Goal: Task Accomplishment & Management: Complete application form

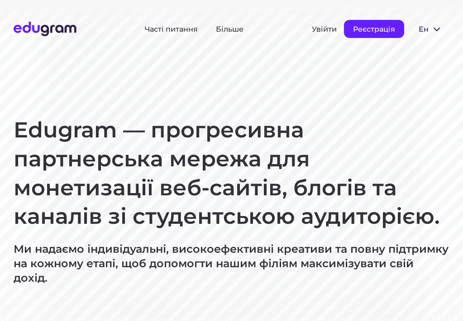
click at [358, 26] on button "Реєстрація" at bounding box center [374, 29] width 60 height 18
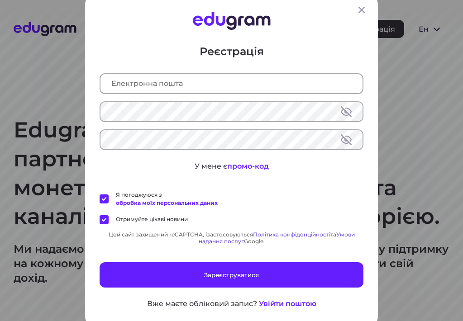
scroll to position [6, 0]
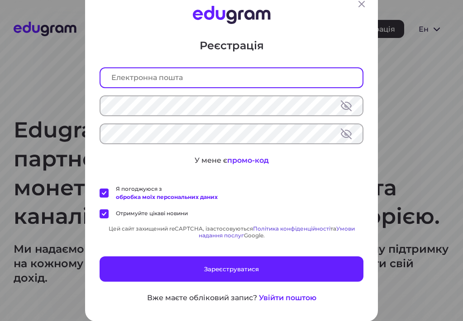
click at [269, 83] on input "text" at bounding box center [231, 77] width 262 height 19
type input "lizza.ishchenko@gmail.com"
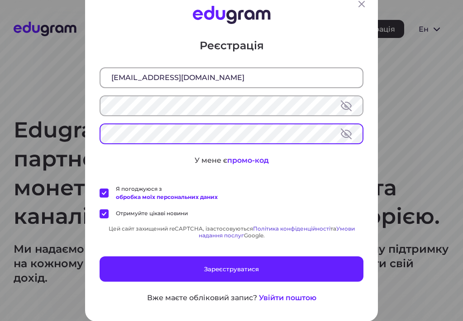
click at [277, 177] on div "Реєстрація lizza.ishchenko@gmail.com У мене є промо-код Я погоджуюся з обробка …" at bounding box center [232, 170] width 264 height 265
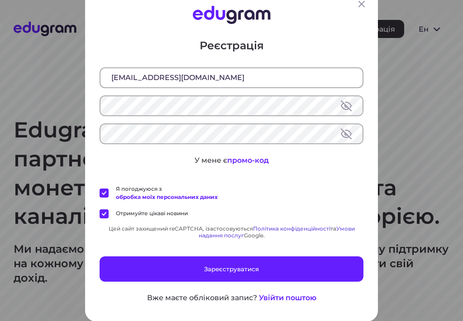
click at [107, 214] on label "Отримуйте цікаві новини" at bounding box center [144, 214] width 88 height 9
click at [0, 0] on input "Отримуйте цікаві новини" at bounding box center [0, 0] width 0 height 0
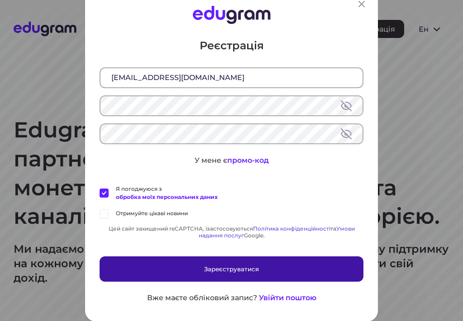
click at [172, 264] on button "Зареєструватися" at bounding box center [232, 269] width 264 height 25
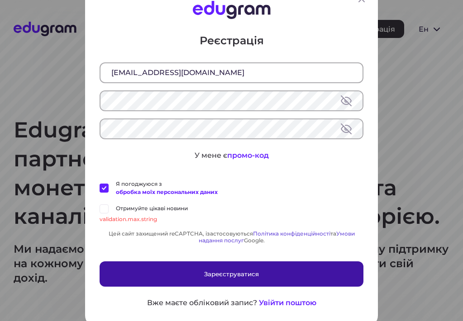
click at [243, 268] on button "Зареєструватися" at bounding box center [232, 274] width 264 height 25
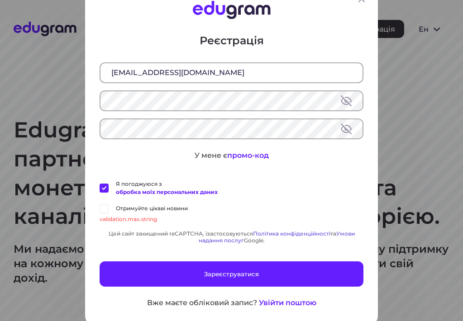
click at [346, 131] on button at bounding box center [346, 129] width 11 height 11
click at [346, 104] on button at bounding box center [346, 100] width 11 height 11
click at [107, 212] on label "Отримуйте цікаві новини" at bounding box center [144, 209] width 88 height 9
click at [0, 0] on input "Отримуйте цікаві новини" at bounding box center [0, 0] width 0 height 0
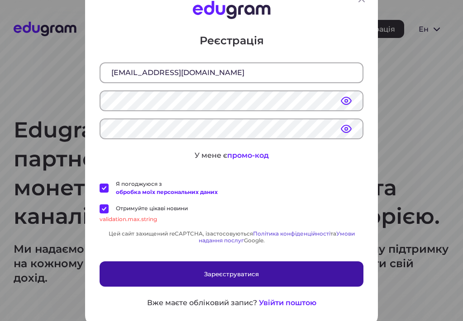
click at [178, 268] on button "Зареєструватися" at bounding box center [232, 274] width 264 height 25
click at [197, 264] on button "Зареєструватися" at bounding box center [232, 274] width 264 height 25
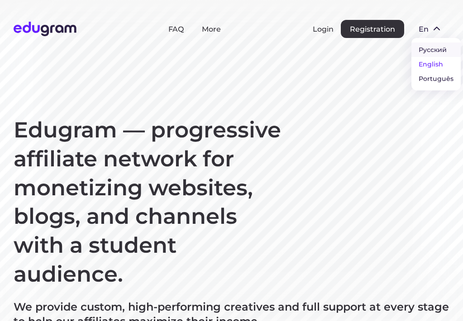
click at [433, 48] on button "Русский" at bounding box center [435, 50] width 49 height 14
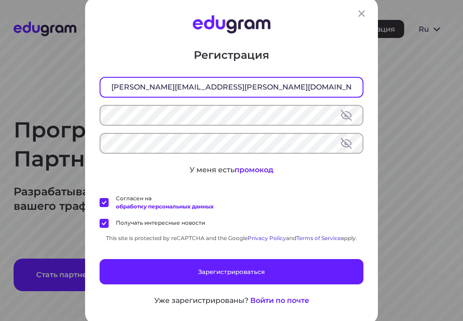
type input "[PERSON_NAME][EMAIL_ADDRESS][PERSON_NAME][DOMAIN_NAME]"
click at [230, 105] on div at bounding box center [232, 115] width 264 height 21
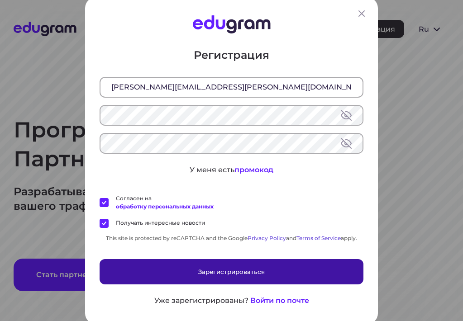
click at [151, 266] on button "Зарегистрироваться" at bounding box center [232, 271] width 264 height 25
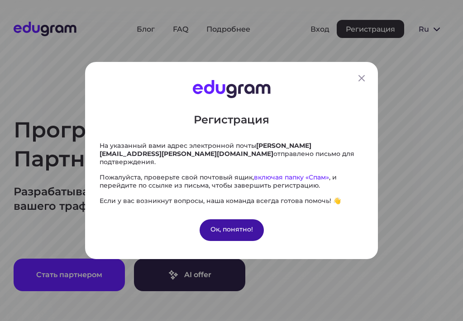
click at [232, 226] on div "Ок, понятно!" at bounding box center [232, 230] width 64 height 22
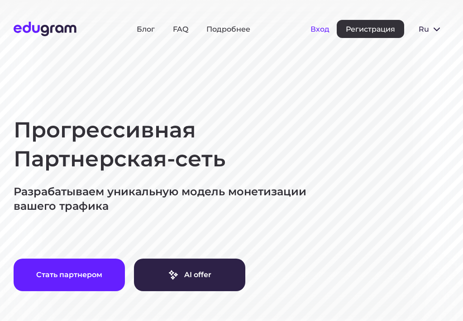
click at [314, 26] on button "Вход" at bounding box center [319, 29] width 19 height 9
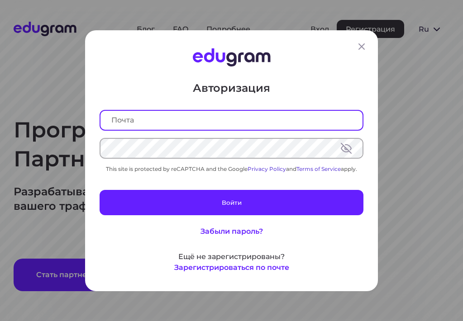
click at [345, 123] on input "text" at bounding box center [231, 119] width 262 height 19
click at [301, 121] on input "text" at bounding box center [231, 119] width 262 height 19
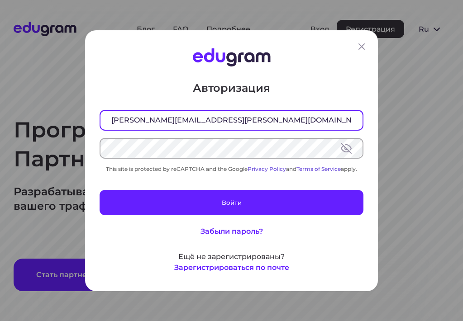
click at [347, 123] on input "lizza.ishchenko@gmail.com" at bounding box center [231, 119] width 262 height 19
type input "lizza.ishchenko@gmail.com"
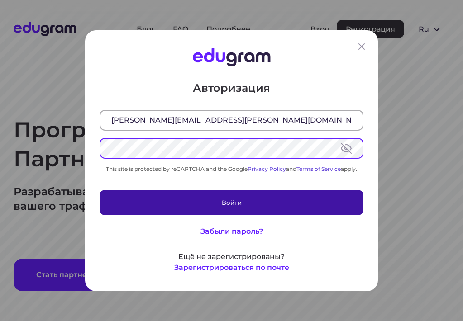
click at [281, 201] on button "Войти" at bounding box center [232, 202] width 264 height 25
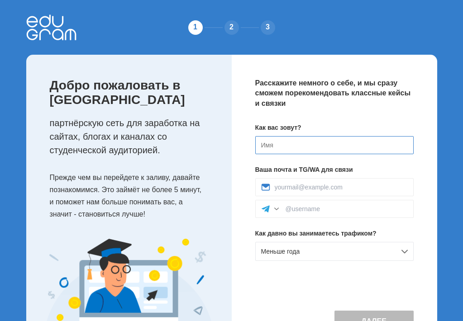
click at [274, 142] on input at bounding box center [334, 145] width 158 height 18
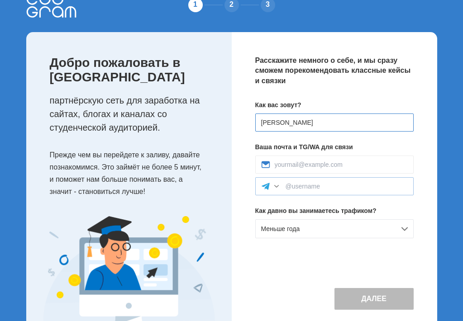
scroll to position [34, 0]
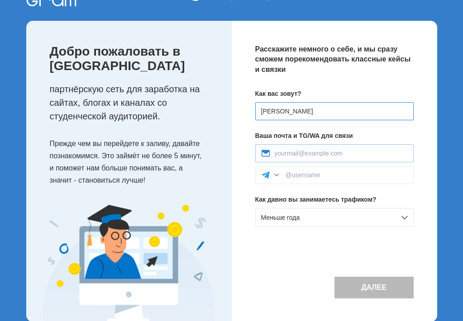
type input "[PERSON_NAME]"
click at [312, 154] on input at bounding box center [341, 153] width 133 height 7
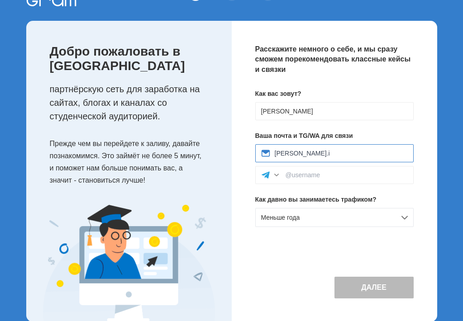
type input "lizza.is"
type input "lizza.ishchenko@gmail.com"
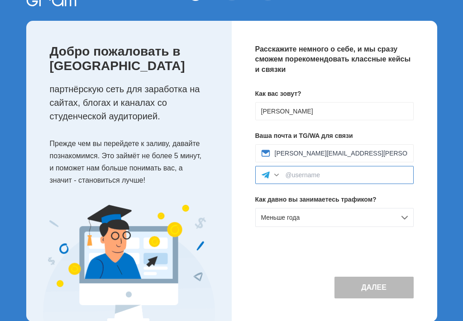
click at [325, 172] on input at bounding box center [347, 175] width 122 height 7
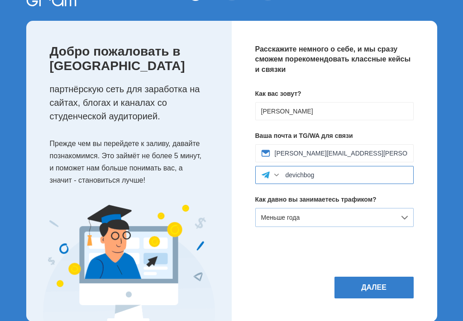
type input "devichbog"
click at [405, 214] on div "Меньше года" at bounding box center [334, 217] width 158 height 19
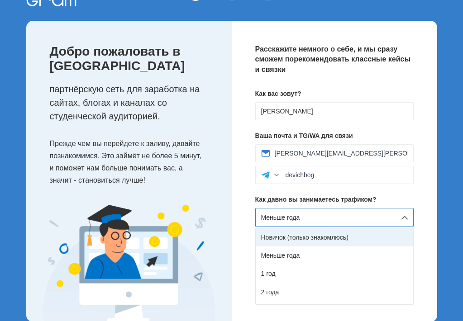
click at [334, 244] on div "Новичок (только знакомлюсь)" at bounding box center [334, 238] width 157 height 18
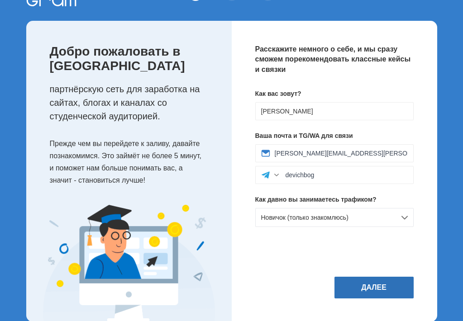
click at [367, 299] on button "Далее" at bounding box center [373, 288] width 79 height 22
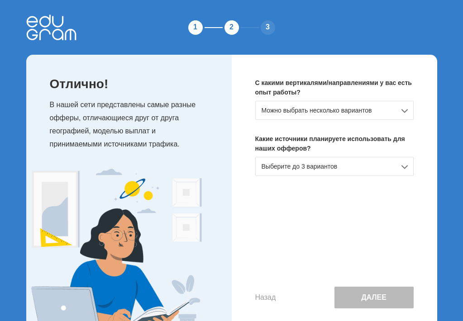
click at [396, 109] on div "Можно выбрать несколько вариантов" at bounding box center [334, 110] width 158 height 19
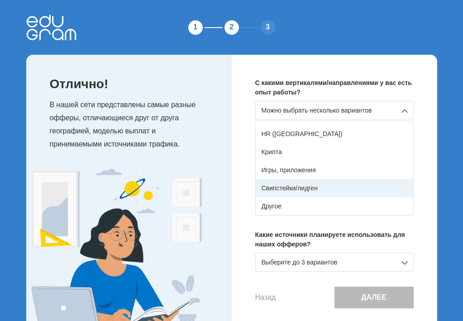
scroll to position [159, 0]
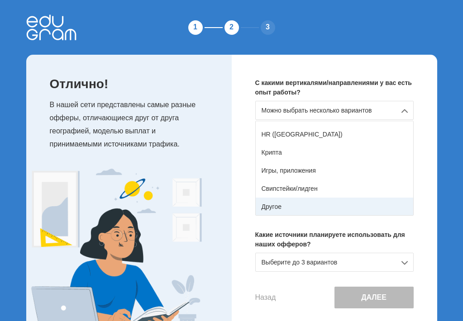
click at [319, 206] on div "Другое" at bounding box center [334, 207] width 157 height 18
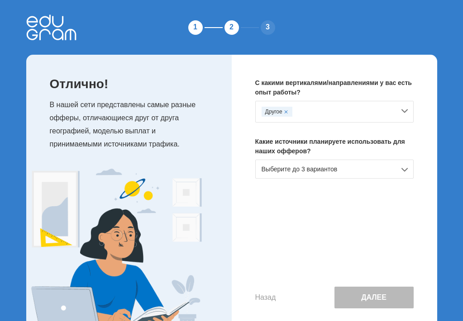
click at [345, 169] on div "Выберите до 3 вариантов" at bounding box center [334, 169] width 158 height 19
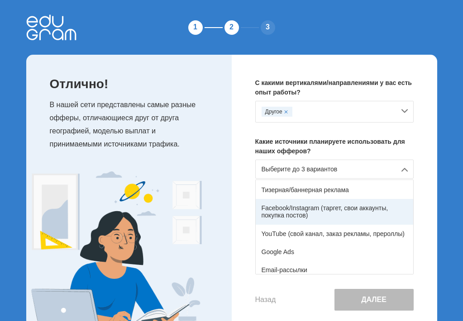
scroll to position [38, 0]
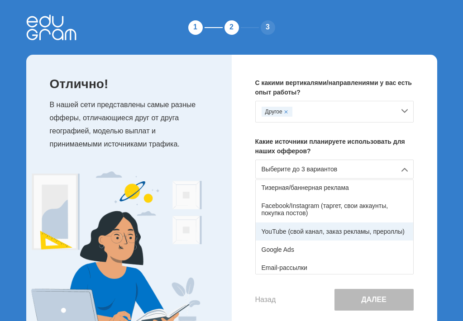
click at [316, 237] on div "YouTube (свой канал, заказ рекламы, прероллы)" at bounding box center [334, 232] width 157 height 18
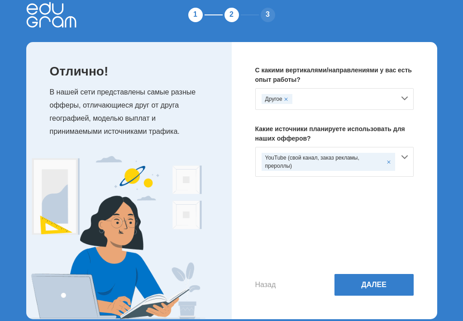
scroll to position [13, 0]
click at [286, 100] on span at bounding box center [286, 99] width 4 height 4
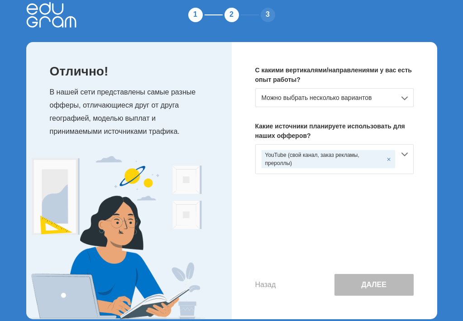
click at [286, 100] on div "Можно выбрать несколько вариантов" at bounding box center [334, 97] width 158 height 19
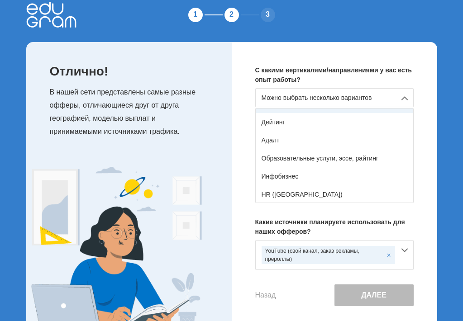
scroll to position [99, 0]
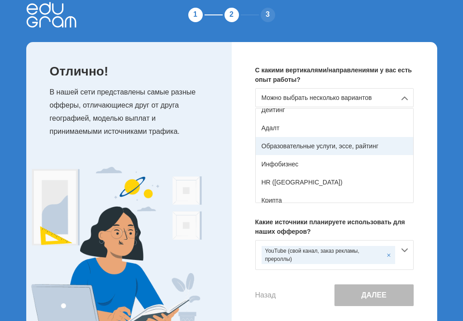
click at [286, 147] on div "Образовательные услуги, эссе, райтинг" at bounding box center [334, 146] width 157 height 18
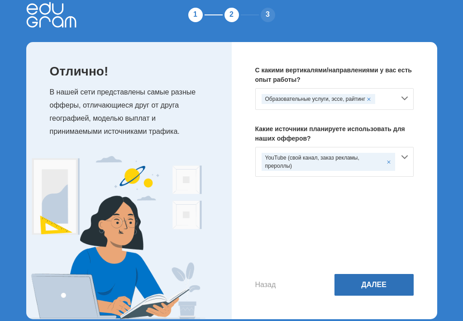
click at [350, 285] on button "Далее" at bounding box center [373, 285] width 79 height 22
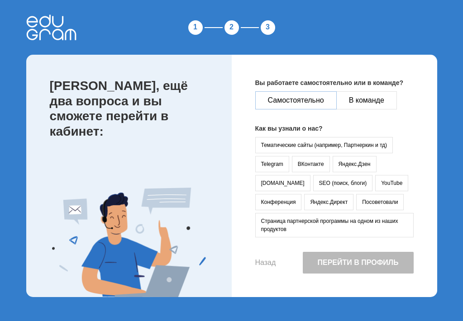
click at [297, 100] on button "Самостоятельно" at bounding box center [295, 100] width 81 height 18
click at [375, 181] on button "YouTube" at bounding box center [391, 183] width 33 height 16
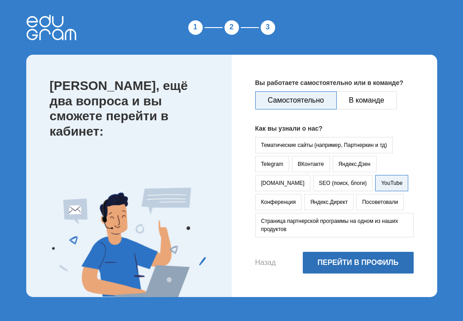
click at [342, 268] on button "Перейти в профиль" at bounding box center [358, 263] width 111 height 22
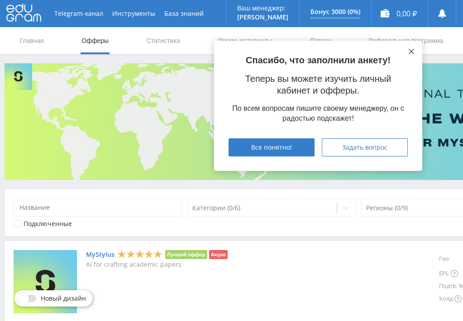
click at [409, 52] on icon at bounding box center [411, 51] width 5 height 5
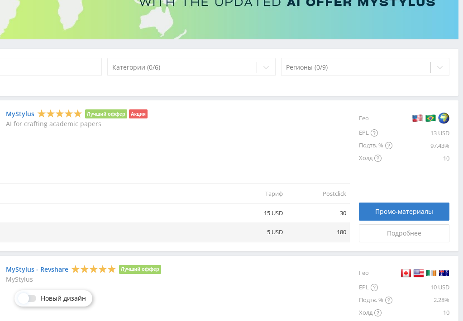
scroll to position [143, 80]
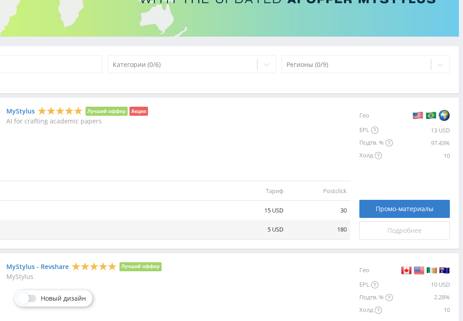
click at [392, 228] on span "Подробнее" at bounding box center [404, 230] width 34 height 7
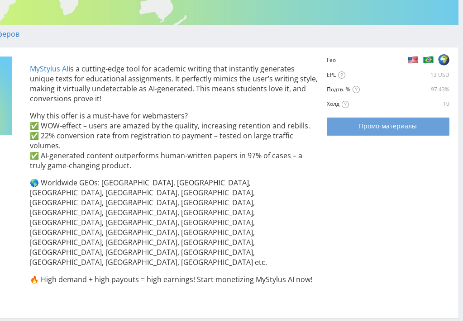
scroll to position [155, 80]
click at [382, 127] on span "Промо-материалы" at bounding box center [388, 126] width 58 height 7
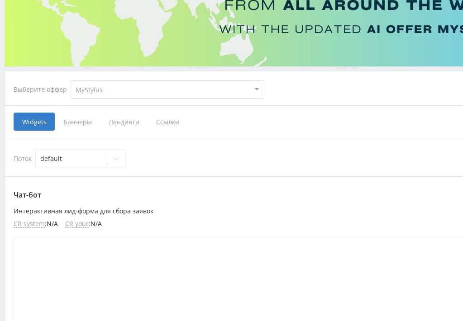
scroll to position [114, 0]
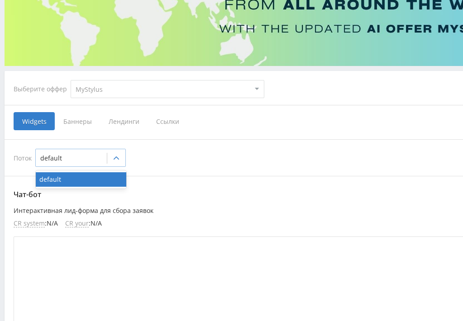
click at [119, 159] on icon at bounding box center [116, 158] width 7 height 7
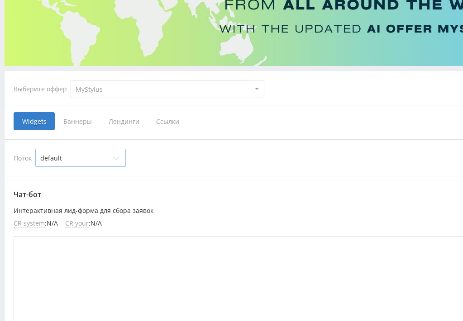
click at [119, 159] on icon at bounding box center [116, 158] width 7 height 7
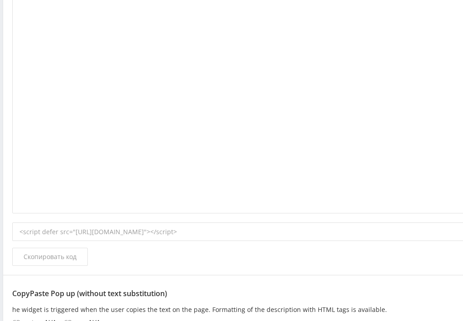
scroll to position [1171, 1]
click at [66, 254] on span "Скопировать код" at bounding box center [50, 256] width 53 height 7
click at [75, 253] on span "Скопировать код" at bounding box center [50, 256] width 53 height 7
drag, startPoint x: 20, startPoint y: 229, endPoint x: 381, endPoint y: 232, distance: 360.7
click at [381, 232] on div "<script defer src="[URL][DOMAIN_NAME]"></script>" at bounding box center [270, 231] width 516 height 19
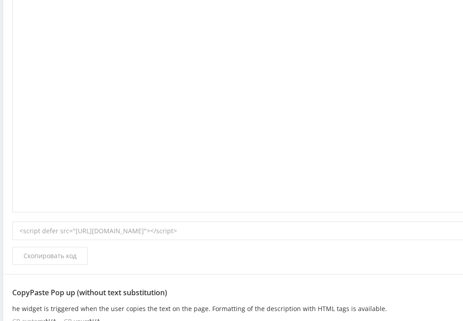
copy div "<script defer src="[URL][DOMAIN_NAME]"></script>"
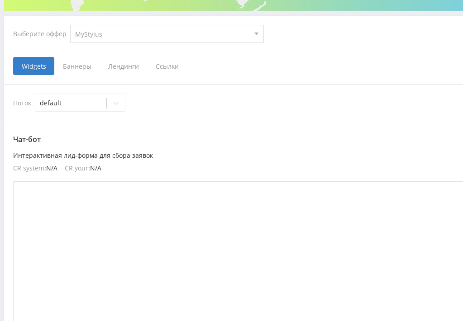
scroll to position [173, 0]
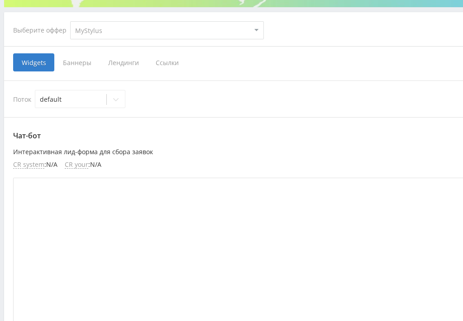
click at [76, 66] on span "Баннеры" at bounding box center [76, 62] width 45 height 18
click at [0, 0] on input "Баннеры" at bounding box center [0, 0] width 0 height 0
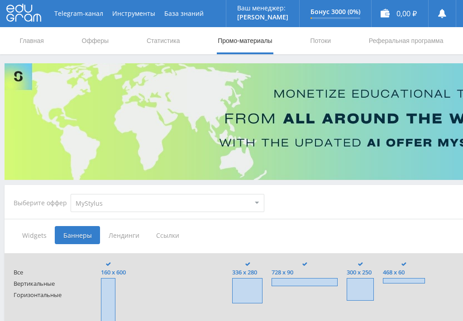
click at [124, 236] on span "Лендинги" at bounding box center [124, 235] width 48 height 18
click at [0, 0] on input "Лендинги" at bounding box center [0, 0] width 0 height 0
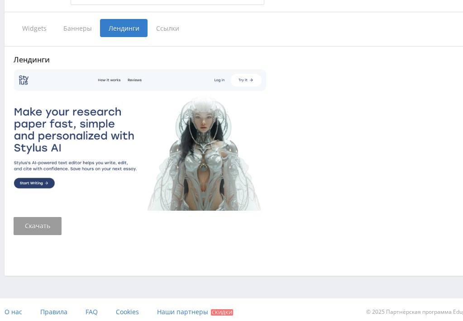
scroll to position [208, 0]
click at [167, 29] on span "Ссылки" at bounding box center [168, 28] width 40 height 18
click at [0, 0] on input "Ссылки" at bounding box center [0, 0] width 0 height 0
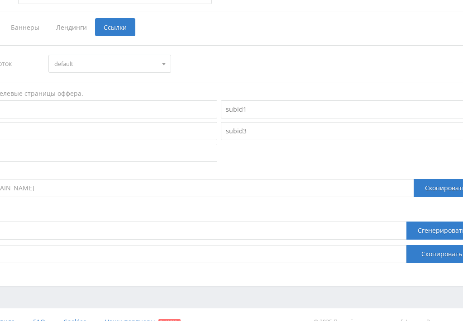
scroll to position [208, 0]
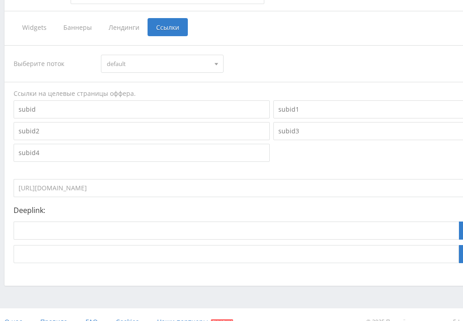
click at [148, 106] on input at bounding box center [142, 109] width 256 height 18
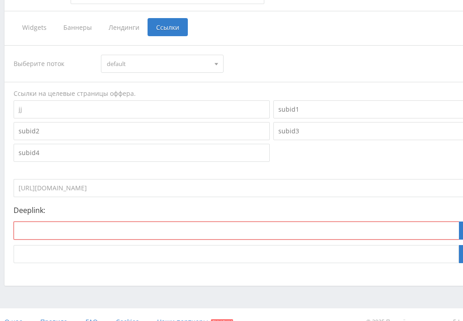
type input "j"
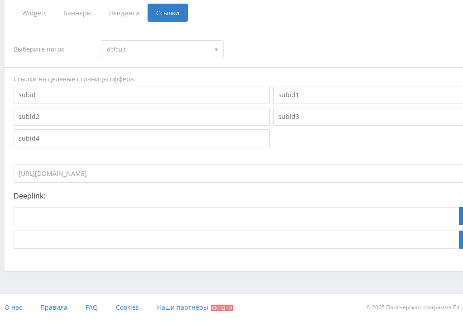
scroll to position [223, 0]
